Goal: Register for event/course

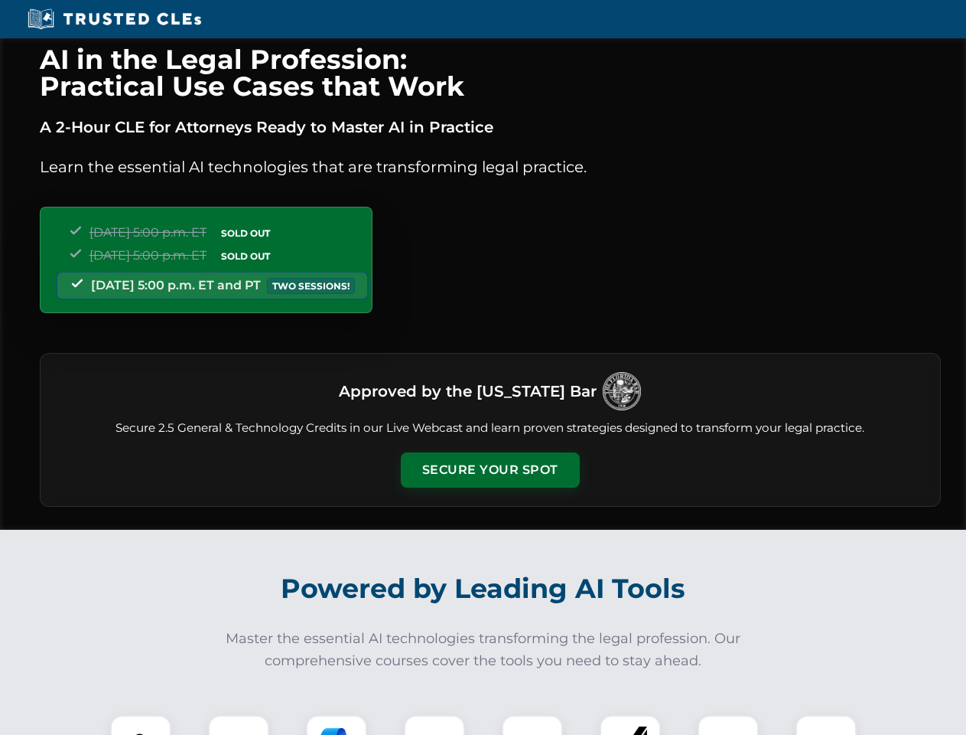
click at [490, 470] on button "Secure Your Spot" at bounding box center [490, 469] width 179 height 35
click at [141, 725] on img at bounding box center [141, 745] width 44 height 44
click at [239, 725] on div at bounding box center [238, 745] width 61 height 61
